Goal: Navigation & Orientation: Find specific page/section

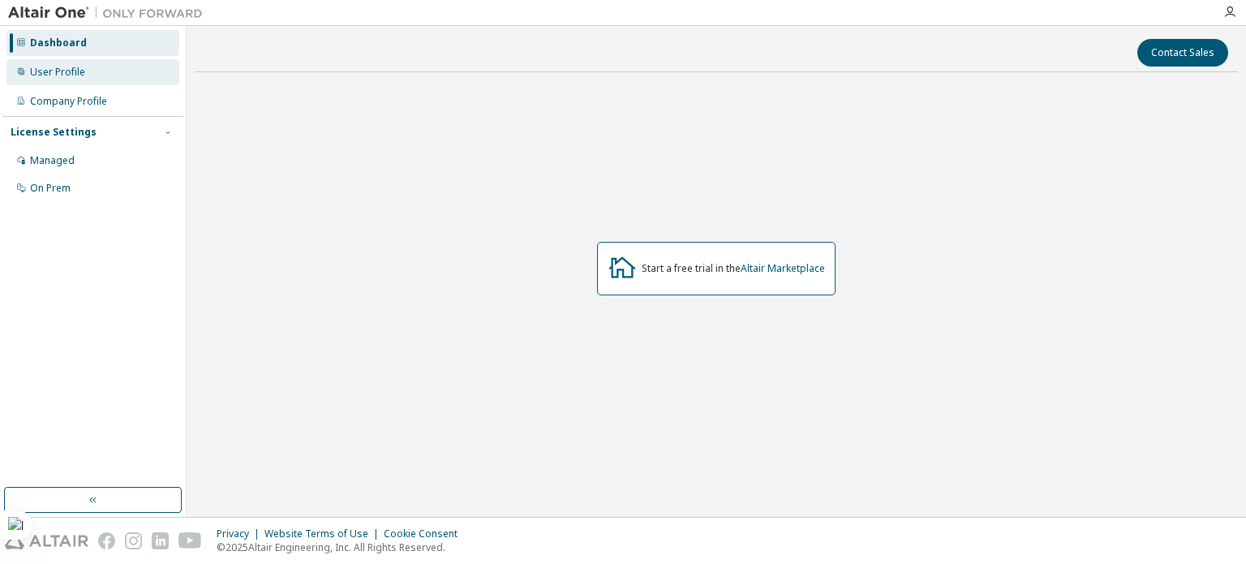
click at [45, 68] on div "User Profile" at bounding box center [57, 72] width 55 height 13
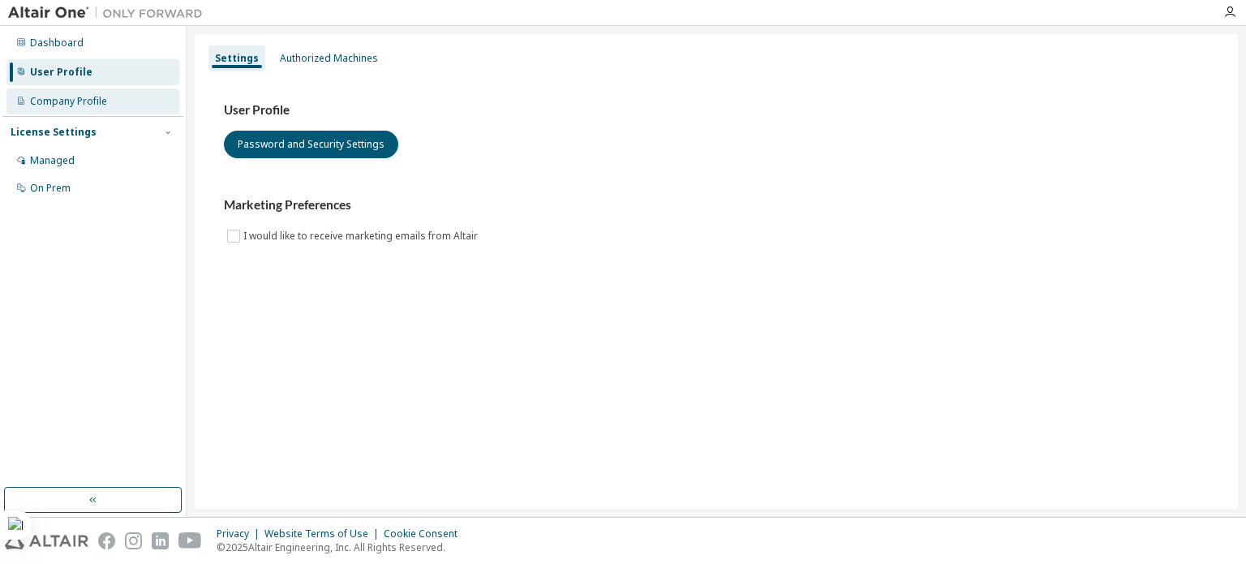
click at [89, 110] on div "Company Profile" at bounding box center [92, 101] width 173 height 26
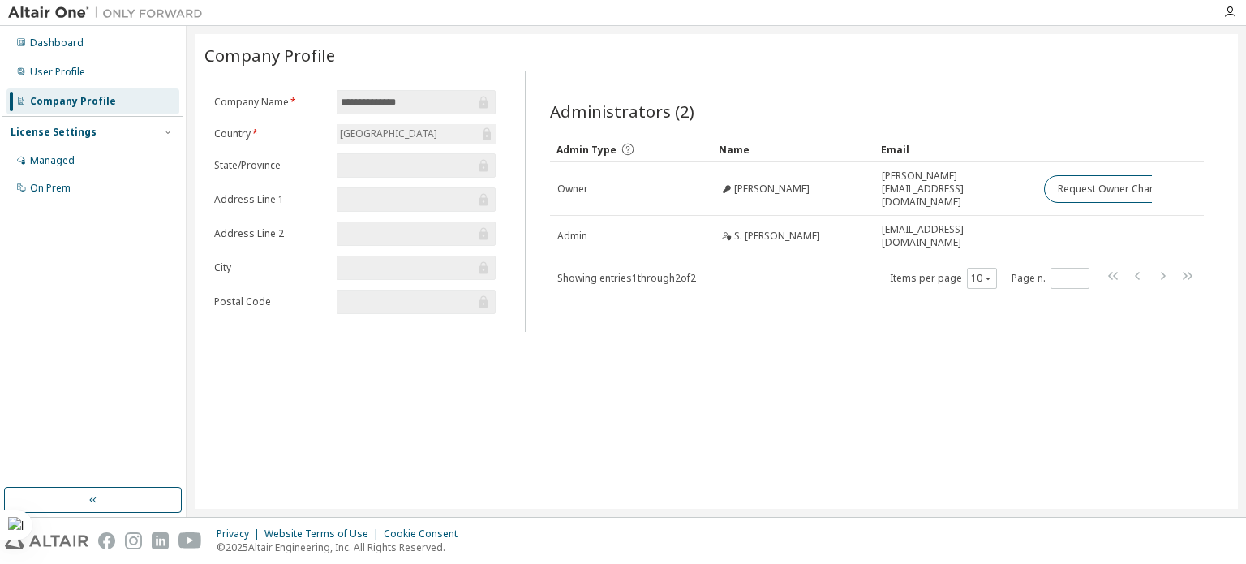
click at [117, 58] on div "Dashboard User Profile Company Profile License Settings Managed On Prem" at bounding box center [92, 115] width 181 height 174
click at [118, 64] on div "User Profile" at bounding box center [92, 72] width 173 height 26
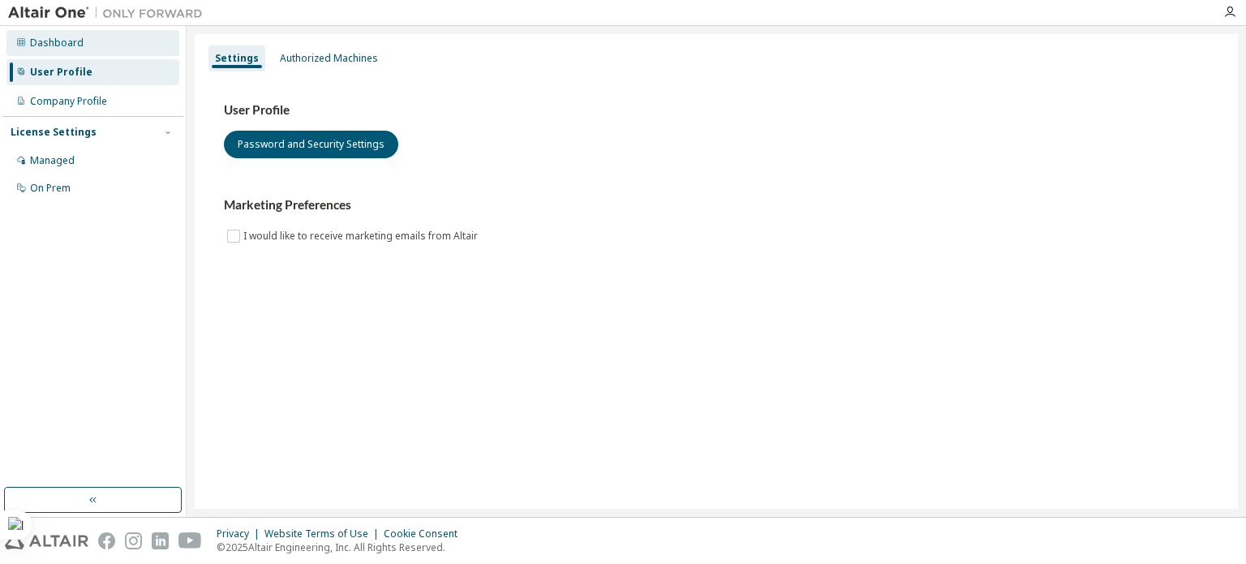
click at [132, 46] on div "Dashboard" at bounding box center [92, 43] width 173 height 26
